Goal: Transaction & Acquisition: Purchase product/service

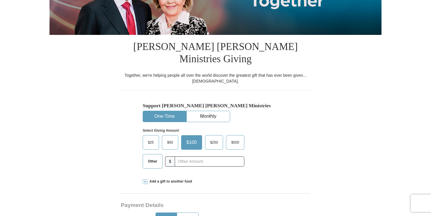
scroll to position [114, 0]
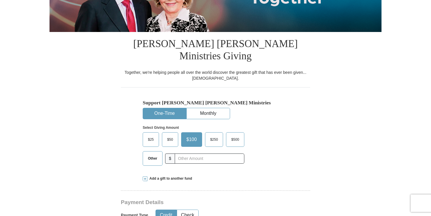
click at [170, 135] on span "$50" at bounding box center [170, 139] width 12 height 9
click at [0, 0] on input "$50" at bounding box center [0, 0] width 0 height 0
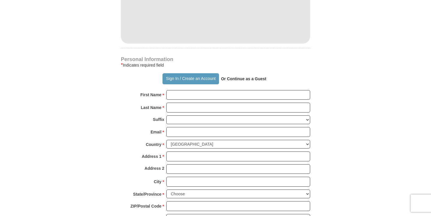
scroll to position [368, 0]
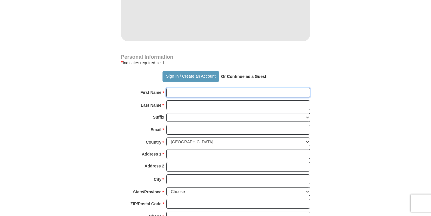
click at [252, 88] on input "First Name *" at bounding box center [238, 93] width 144 height 10
type input "[PERSON_NAME]"
click at [197, 100] on input "Last Name *" at bounding box center [238, 105] width 144 height 10
type input "bias"
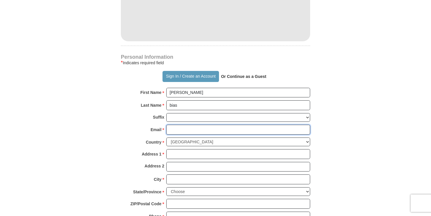
click at [188, 125] on input "Email *" at bounding box center [238, 130] width 144 height 10
type input "[EMAIL_ADDRESS][DOMAIN_NAME]"
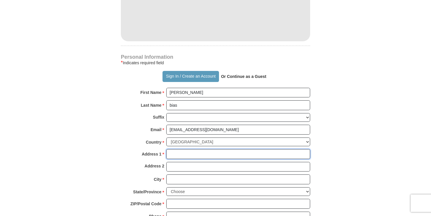
type input "2335 NATURE TRAIL"
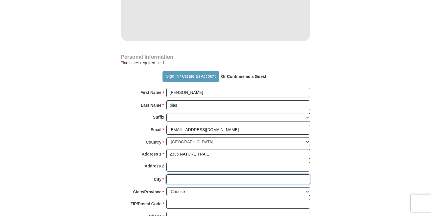
type input "[PERSON_NAME]"
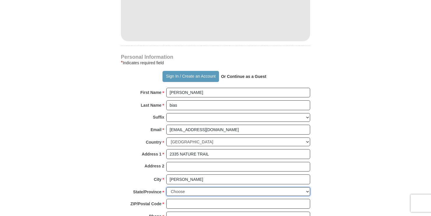
select select "AR"
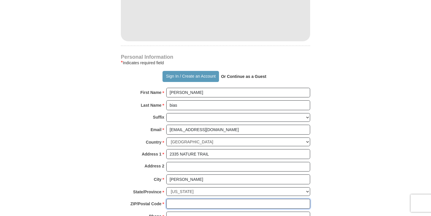
type input "72032"
type input "5014284789"
click at [86, 154] on form "Already have an account? Sign in for faster giving. Don't have an account? Crea…" at bounding box center [216, 21] width 332 height 730
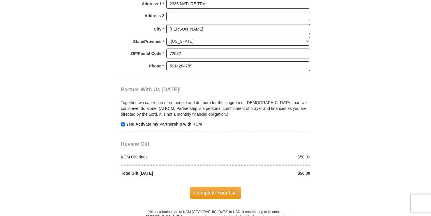
scroll to position [519, 0]
click at [217, 187] on span "Complete Your Gift" at bounding box center [216, 193] width 52 height 12
